Goal: Navigation & Orientation: Find specific page/section

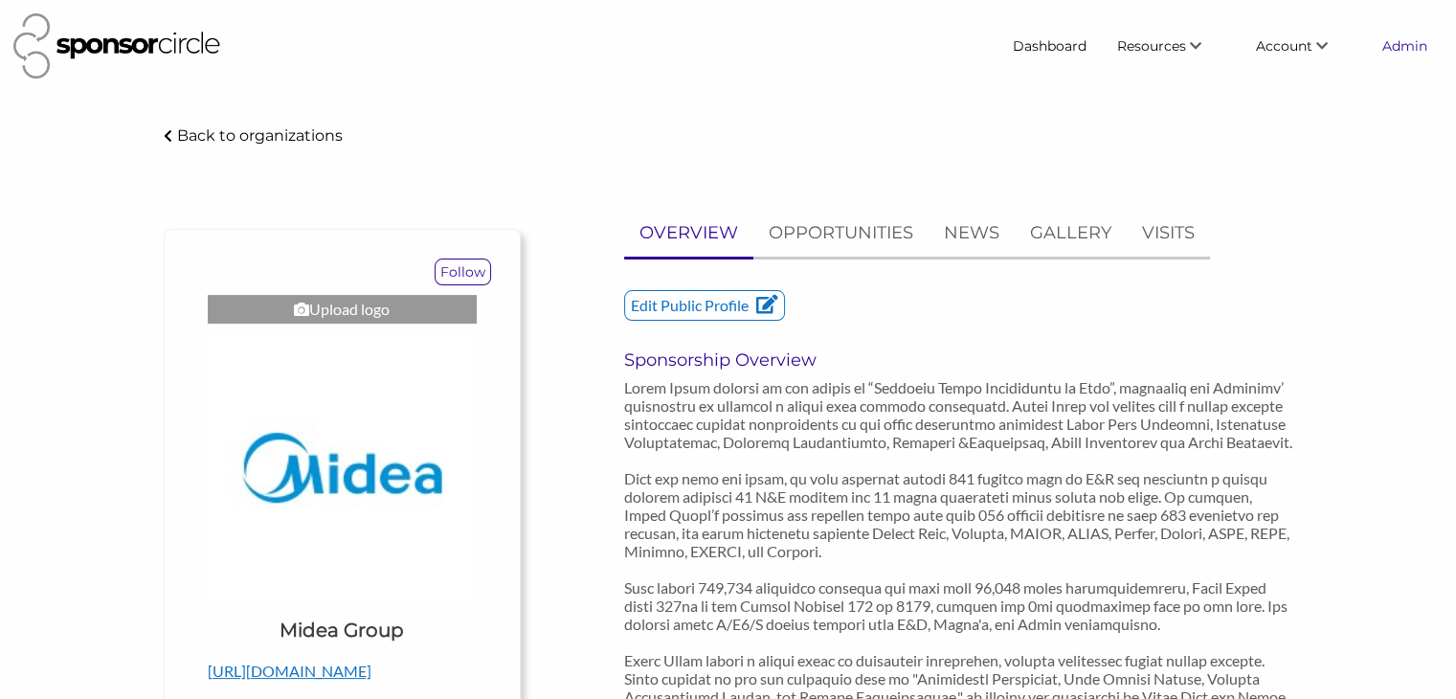
click at [1402, 51] on link "Admin" at bounding box center [1405, 46] width 76 height 34
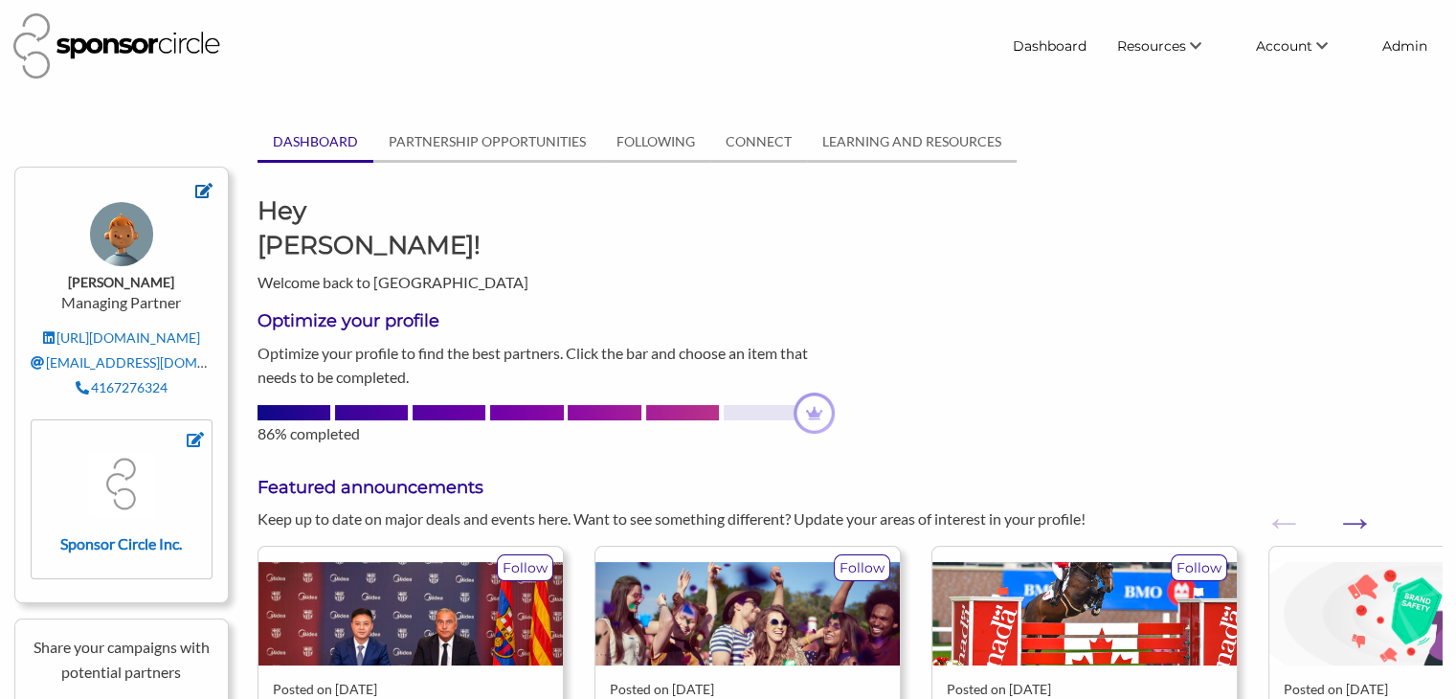
click at [201, 194] on icon at bounding box center [203, 190] width 17 height 15
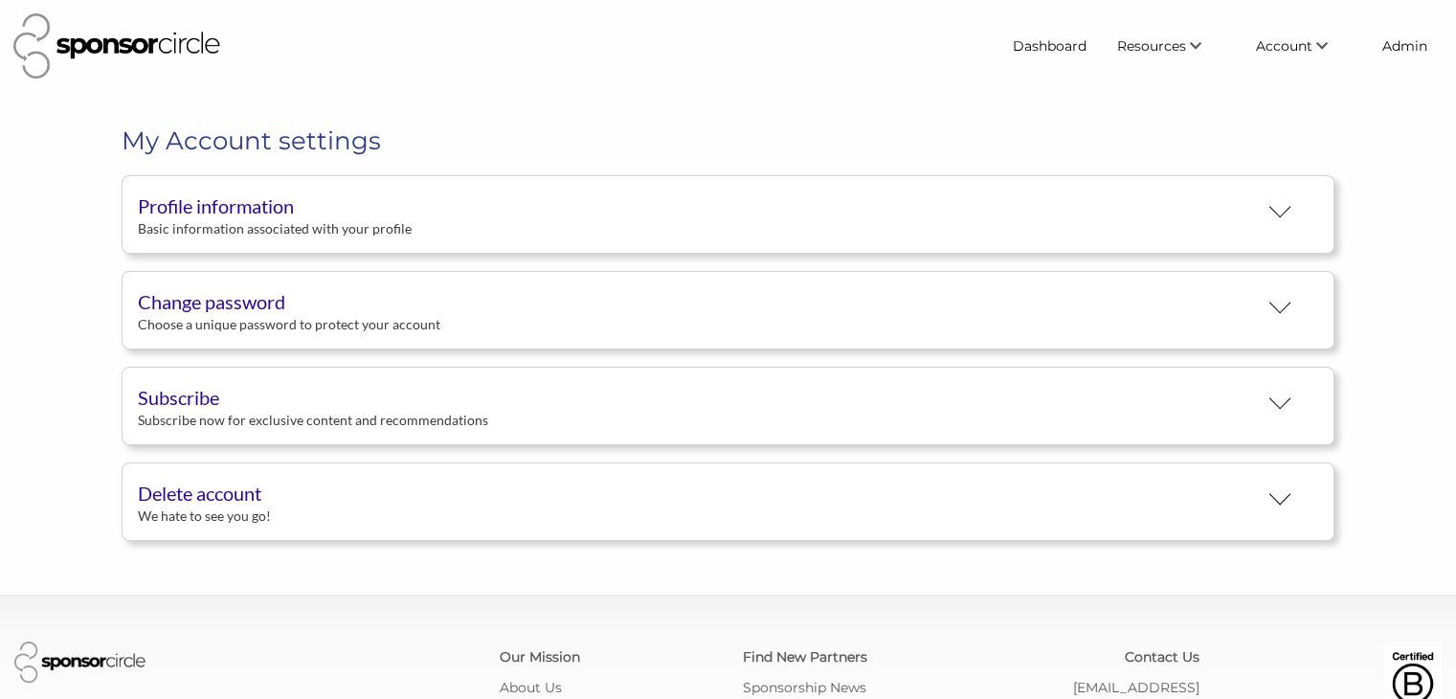
scroll to position [35, 0]
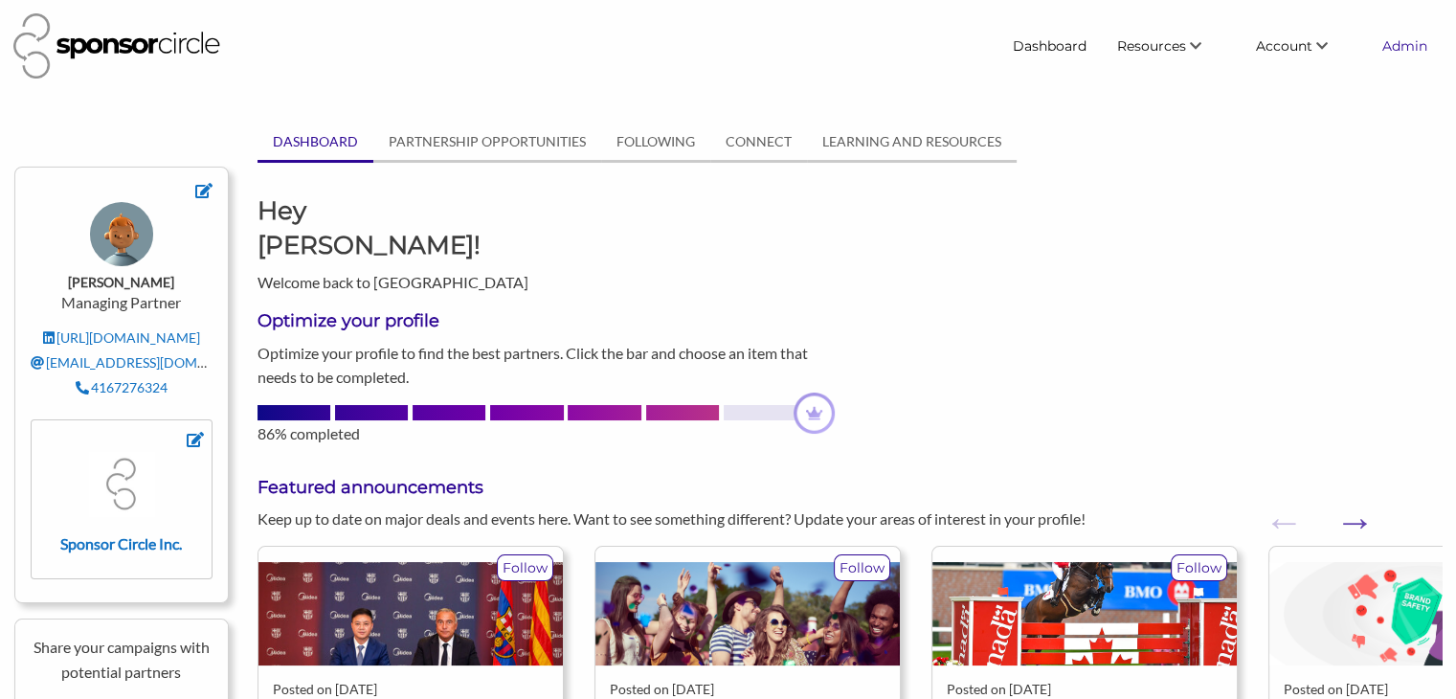
click at [1399, 46] on link "Admin" at bounding box center [1405, 46] width 76 height 34
